Goal: Find specific page/section: Find specific page/section

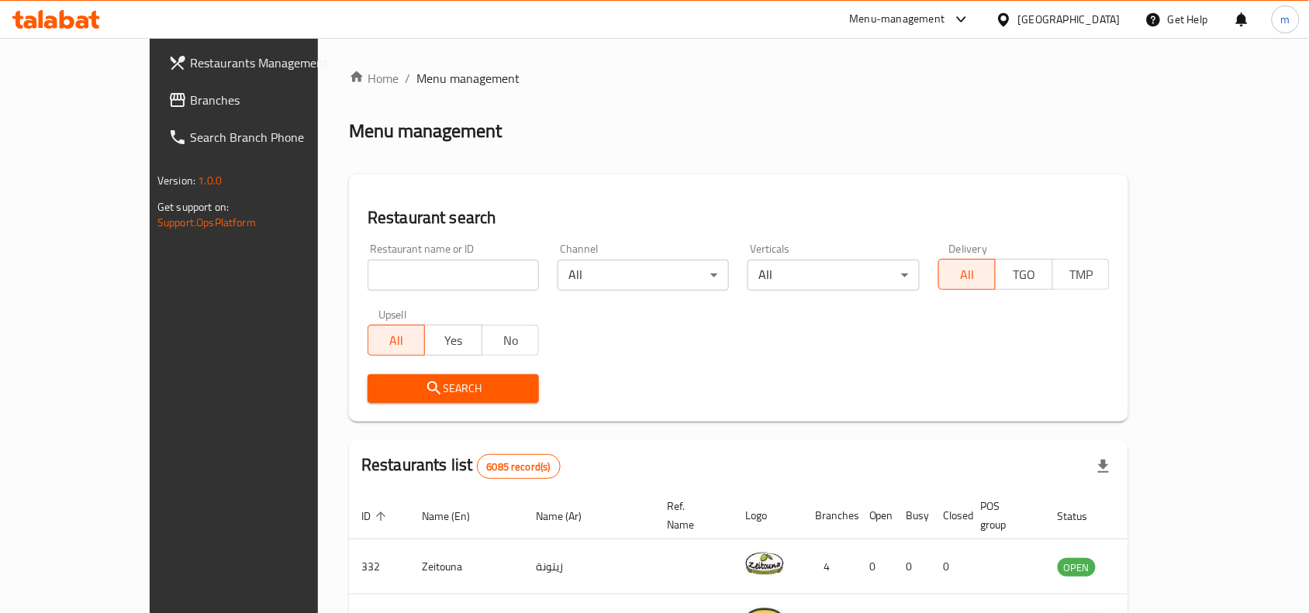
click at [190, 102] on span "Branches" at bounding box center [273, 100] width 166 height 19
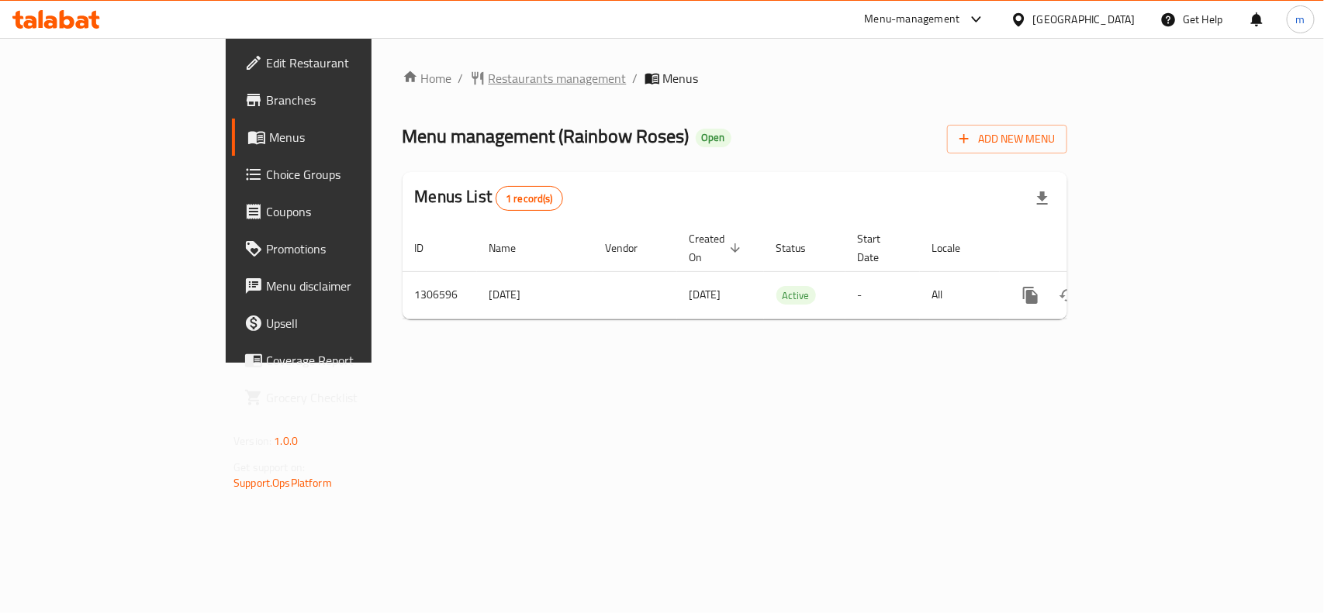
click at [489, 81] on span "Restaurants management" at bounding box center [558, 78] width 138 height 19
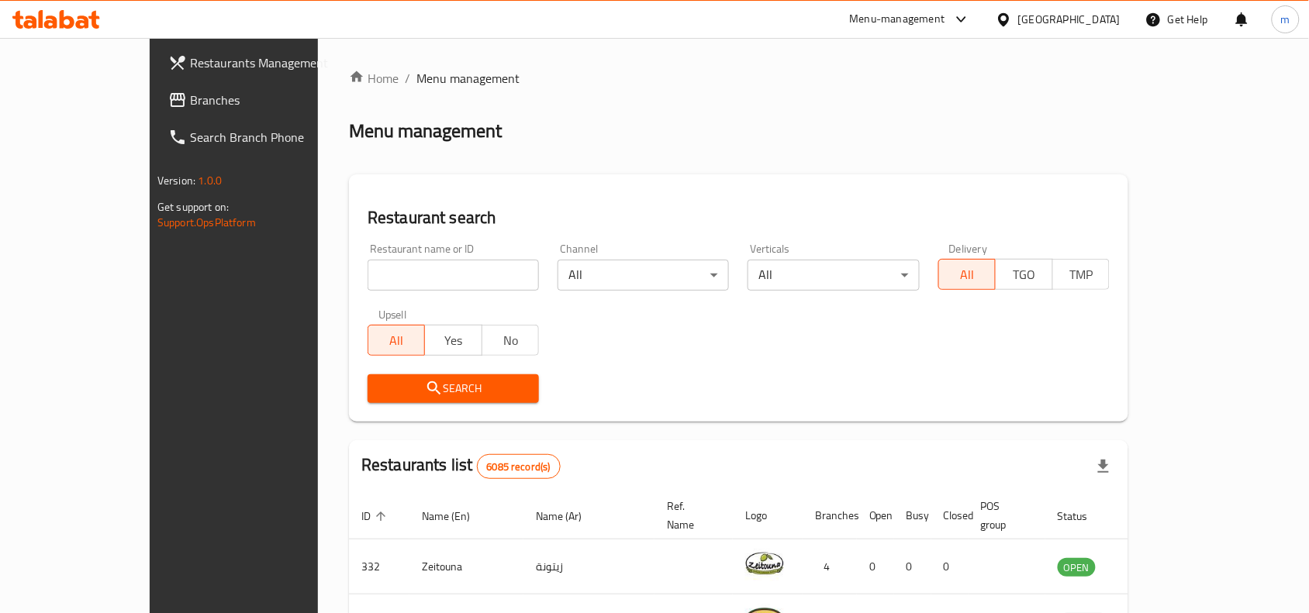
click at [190, 98] on span "Branches" at bounding box center [273, 100] width 166 height 19
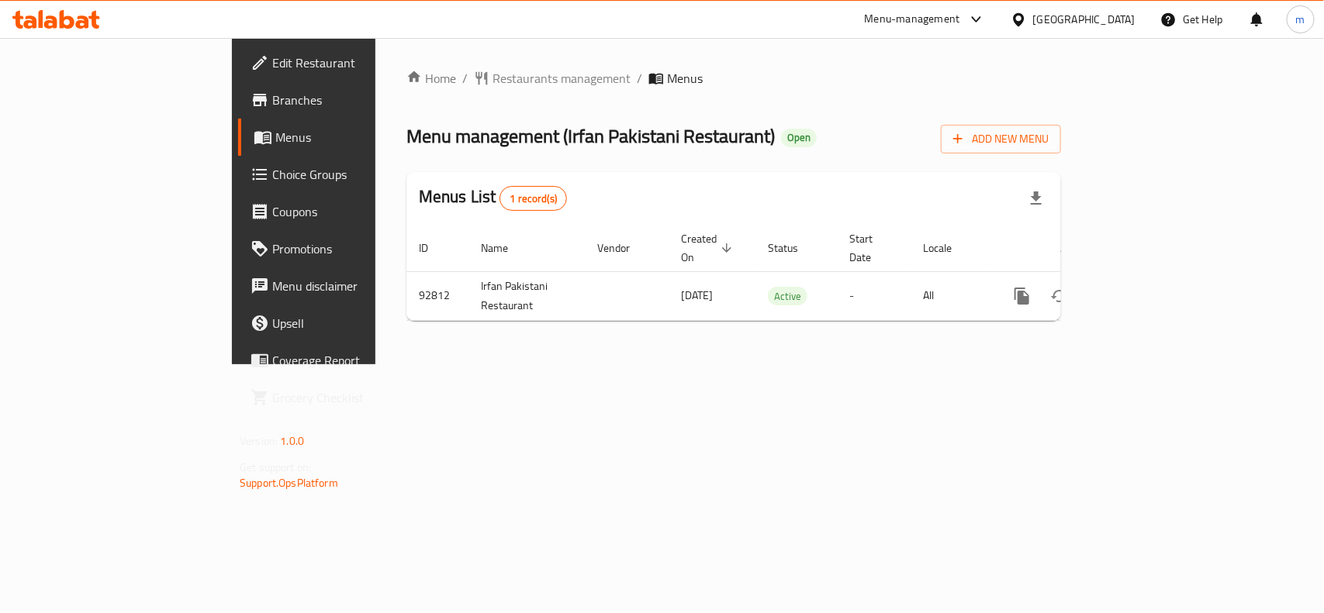
drag, startPoint x: 464, startPoint y: 468, endPoint x: 40, endPoint y: 402, distance: 428.5
click at [375, 364] on div "Home / Restaurants management / Menus Menu management ( Irfan Pakistani Restaur…" at bounding box center [733, 201] width 716 height 326
click at [1114, 19] on div "[GEOGRAPHIC_DATA]" at bounding box center [1084, 19] width 102 height 17
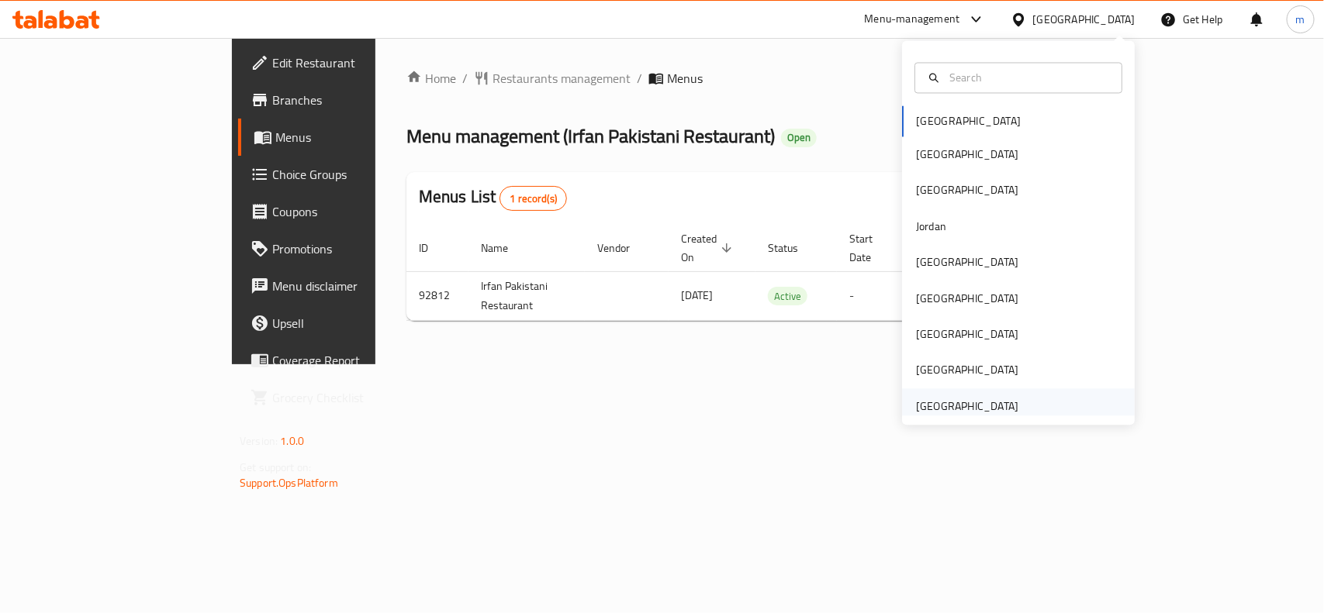
click at [1006, 398] on div "United Arab Emirates" at bounding box center [966, 406] width 127 height 36
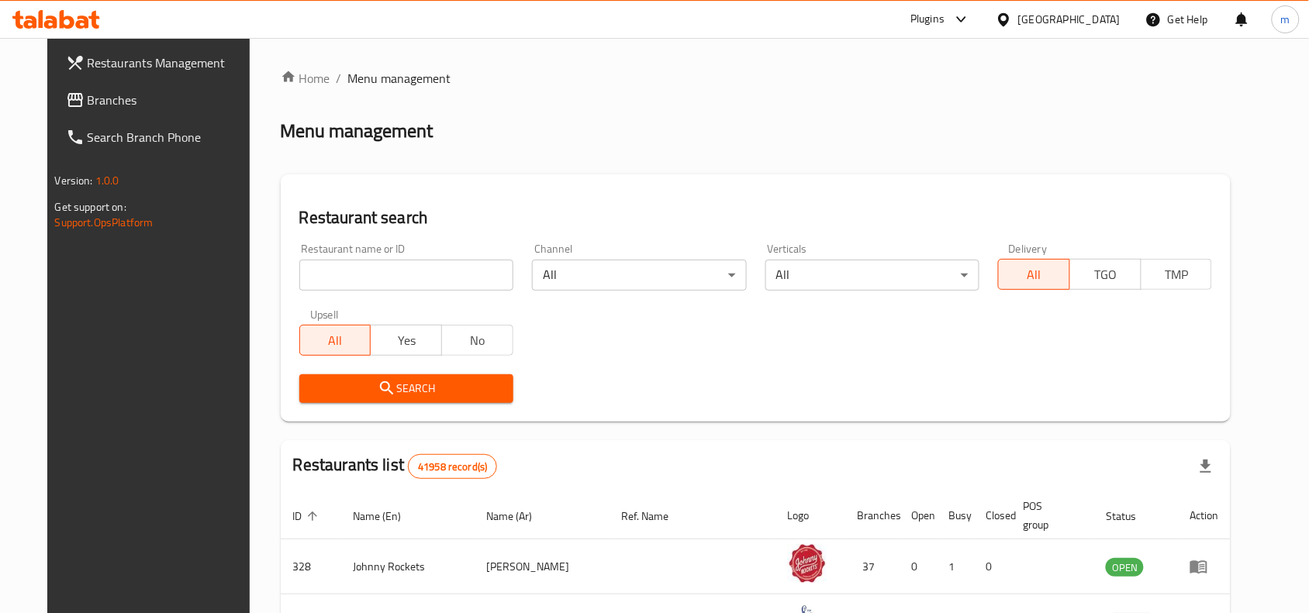
click at [88, 95] on span "Branches" at bounding box center [171, 100] width 166 height 19
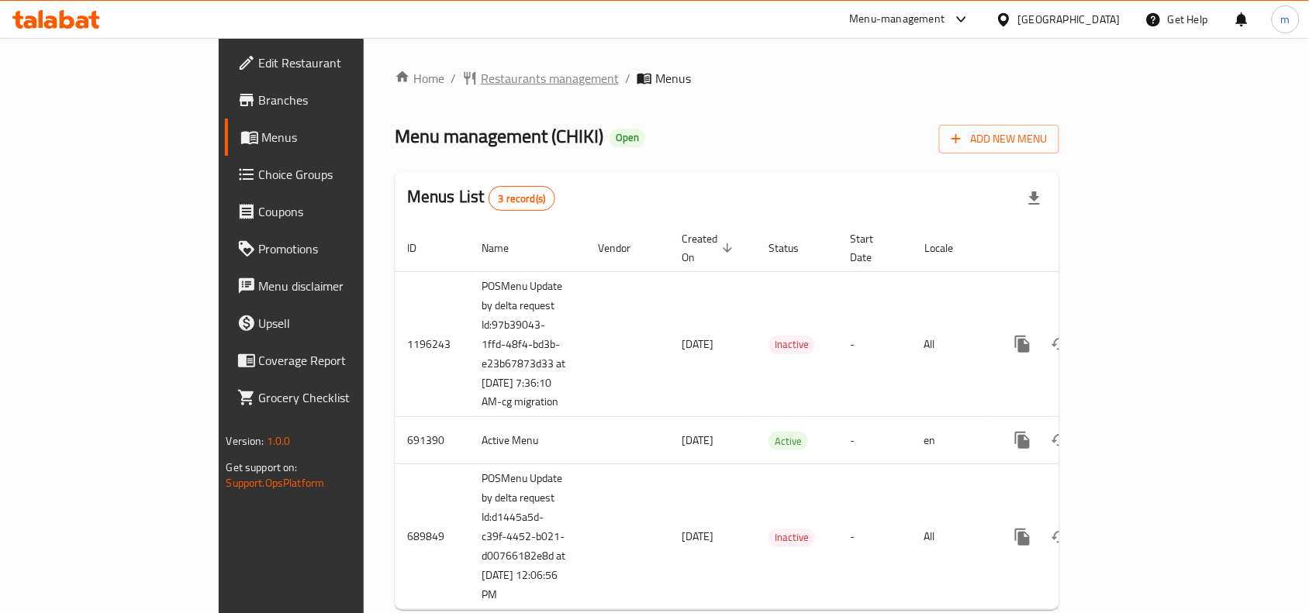
click at [481, 84] on span "Restaurants management" at bounding box center [550, 78] width 138 height 19
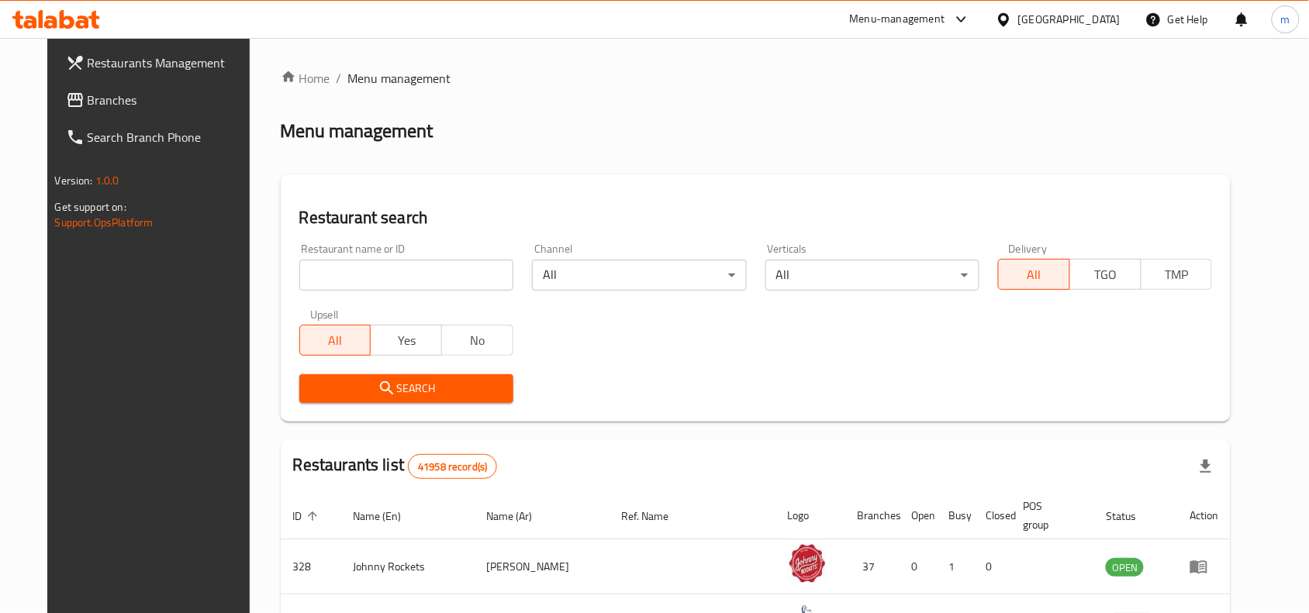
click at [299, 269] on input "search" at bounding box center [406, 275] width 214 height 31
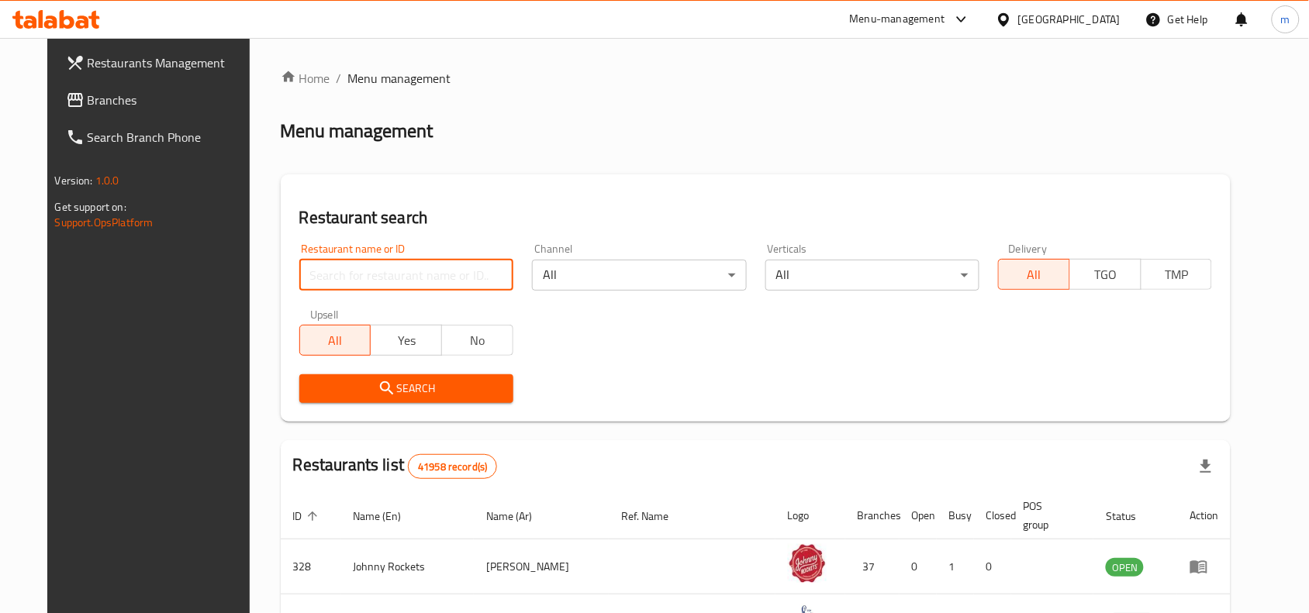
paste input "631509"
type input "631509"
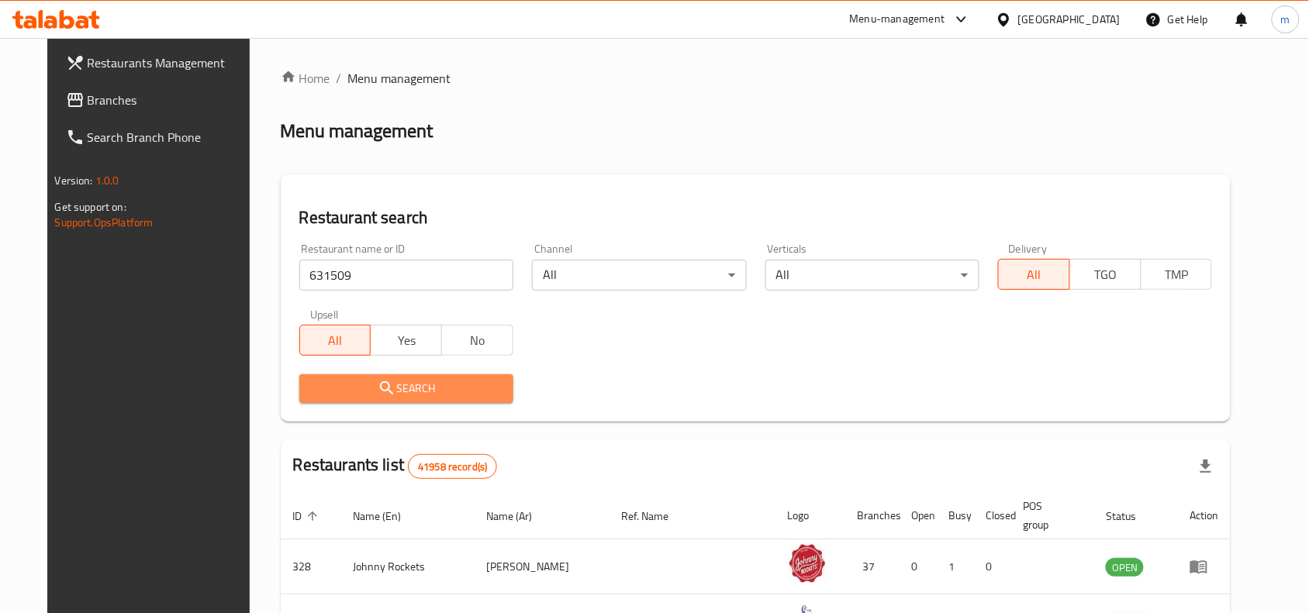
click at [322, 382] on span "Search" at bounding box center [406, 388] width 189 height 19
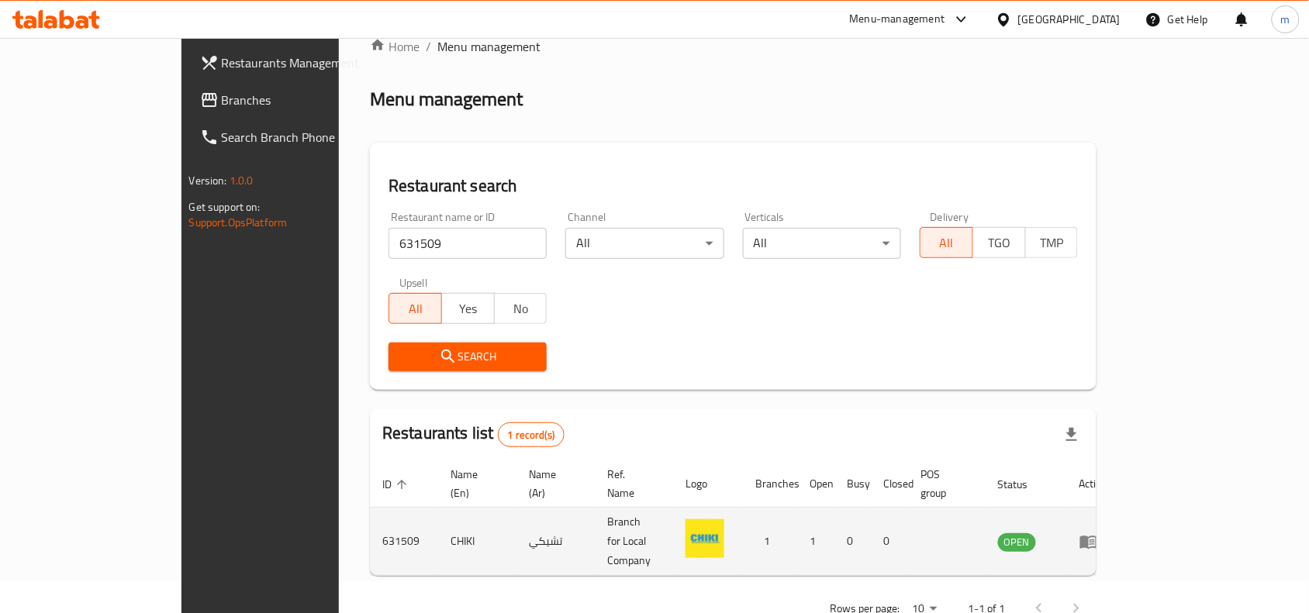
scroll to position [48, 0]
